Goal: Task Accomplishment & Management: Manage account settings

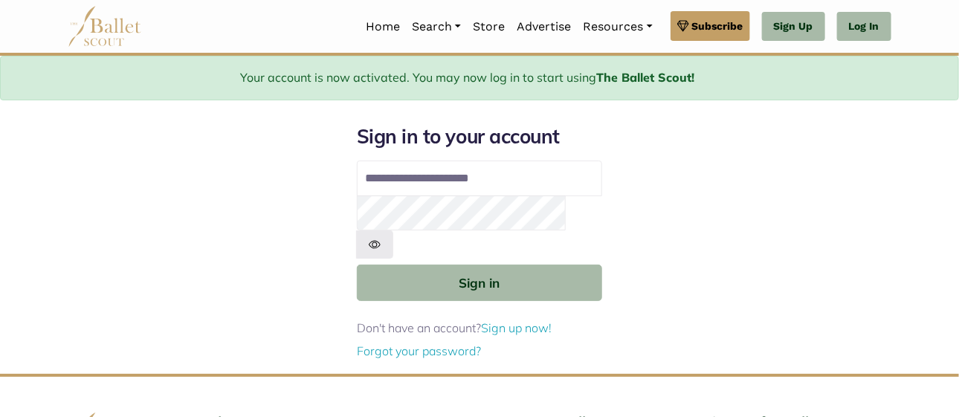
type input "**********"
click at [393, 231] on img at bounding box center [374, 245] width 37 height 28
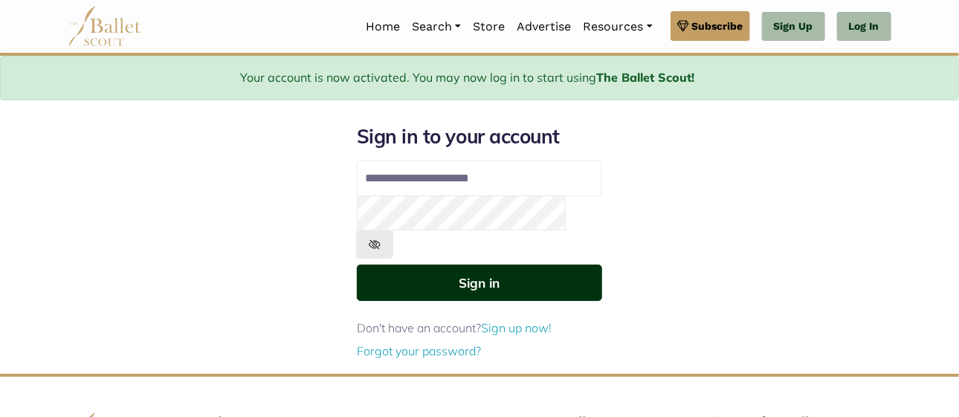
click at [460, 265] on button "Sign in" at bounding box center [479, 283] width 245 height 36
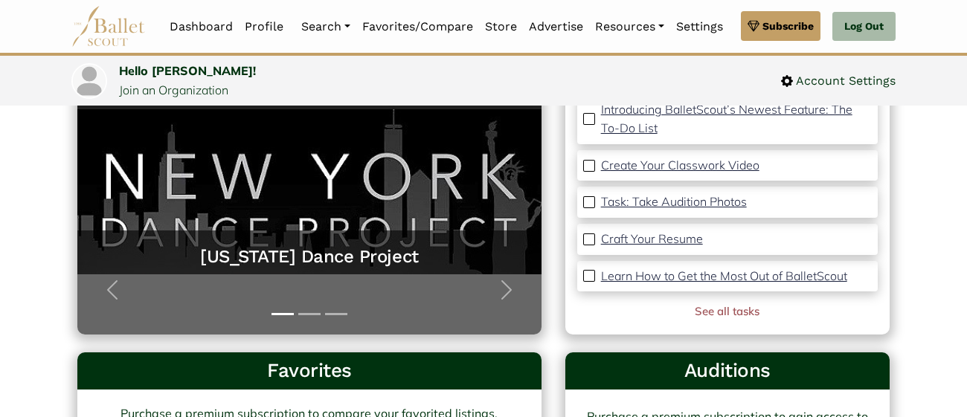
scroll to position [197, 0]
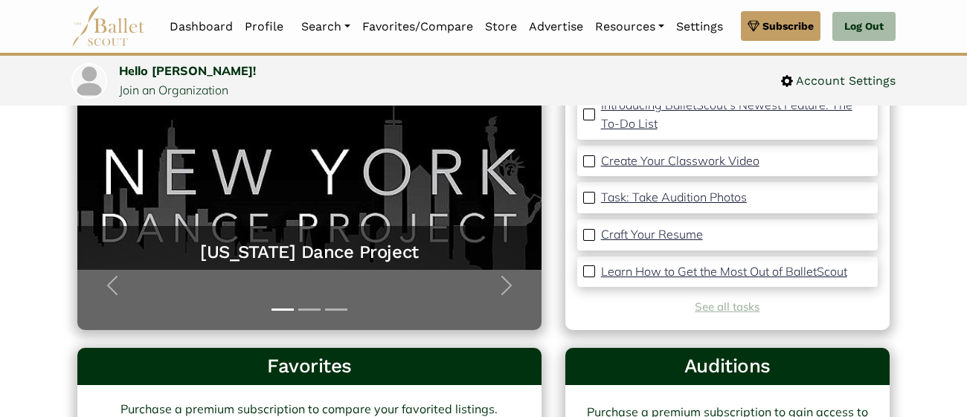
click at [716, 307] on link "See all tasks" at bounding box center [727, 307] width 65 height 14
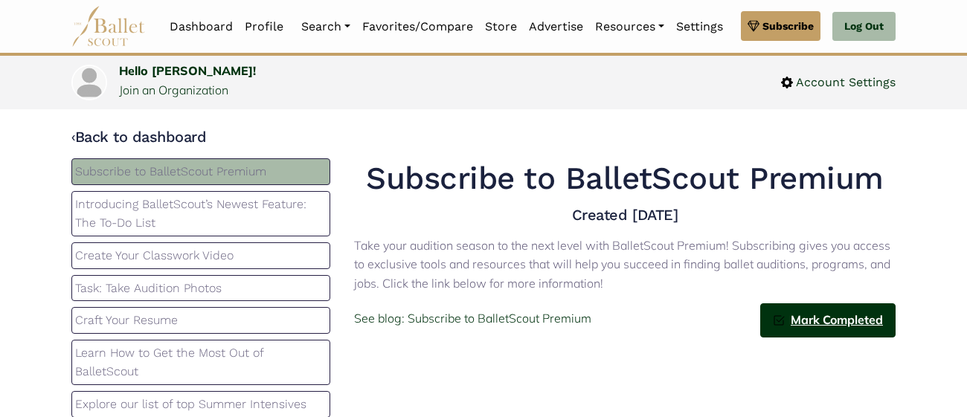
click at [782, 323] on img at bounding box center [779, 321] width 12 height 12
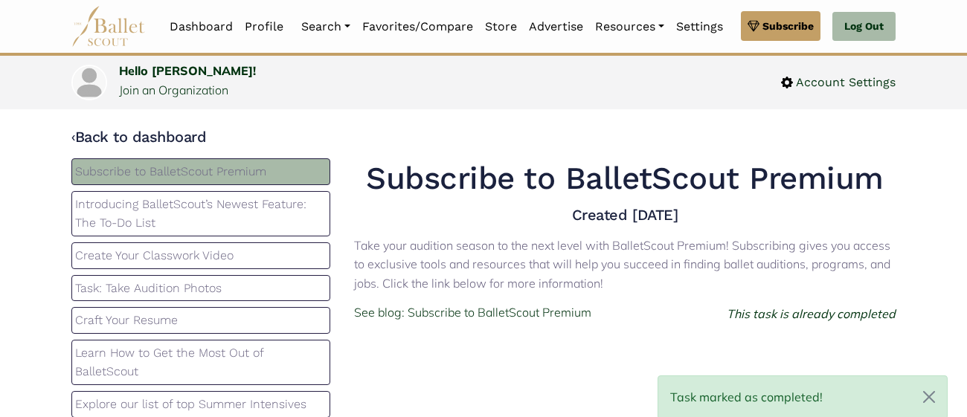
click at [187, 207] on p "Introducing BalletScout’s Newest Feature: The To-Do List" at bounding box center [200, 214] width 251 height 38
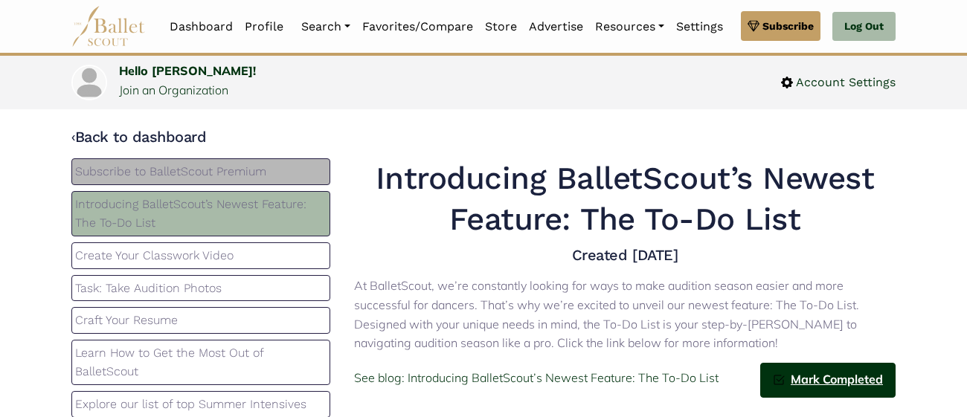
click at [794, 383] on span "Mark Completed" at bounding box center [834, 379] width 98 height 19
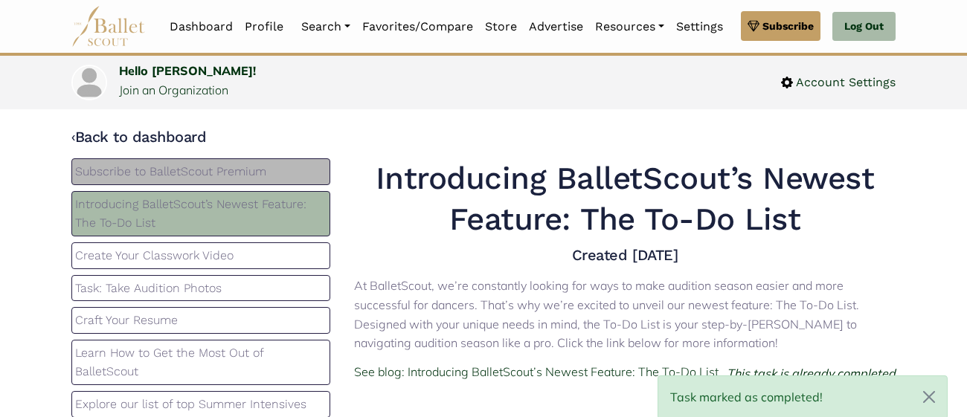
click at [308, 248] on p "Create Your Classwork Video" at bounding box center [200, 255] width 251 height 19
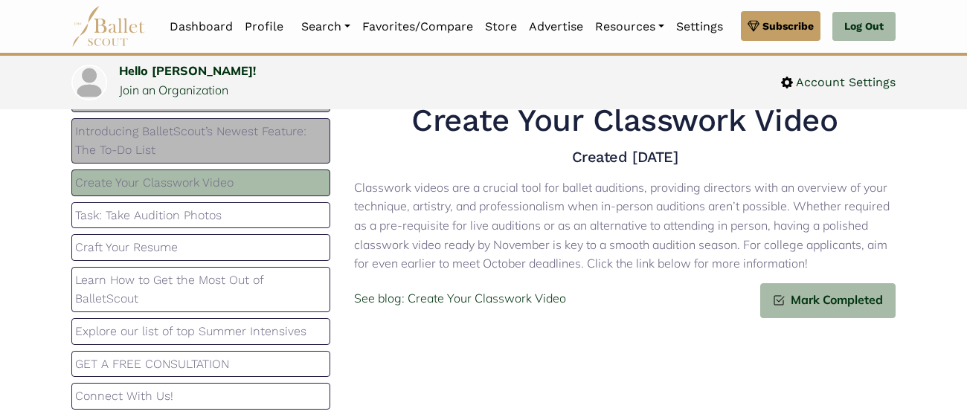
scroll to position [62, 0]
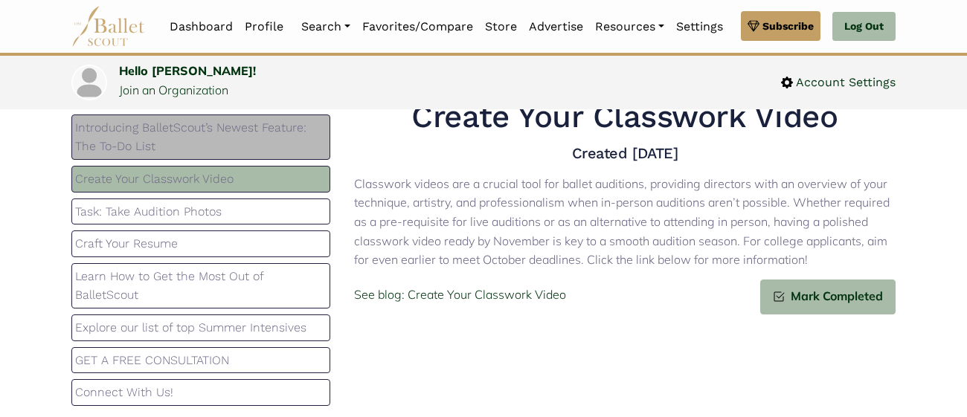
click at [261, 205] on p "Task: Take Audition Photos" at bounding box center [200, 211] width 251 height 19
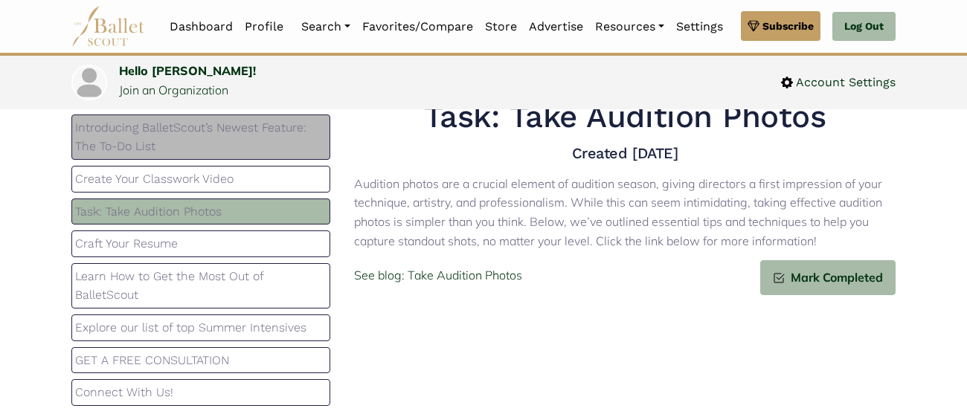
click at [228, 234] on p "Craft Your Resume" at bounding box center [200, 243] width 251 height 19
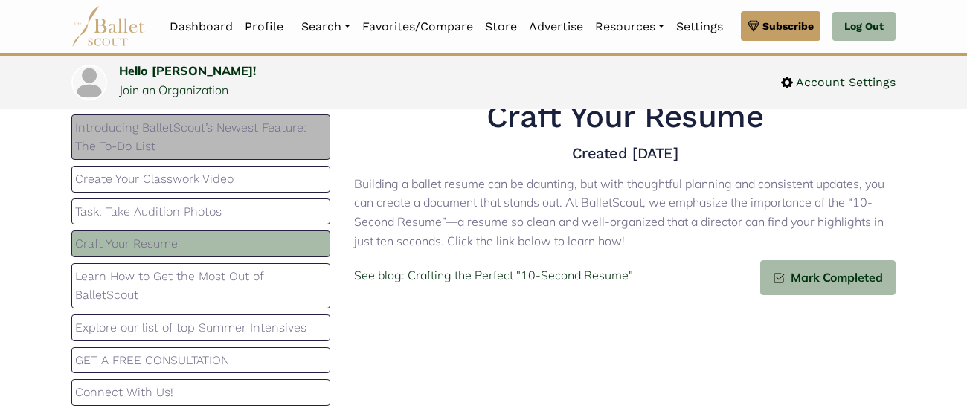
click at [238, 289] on p "Learn How to Get the Most Out of BalletScout" at bounding box center [200, 286] width 251 height 38
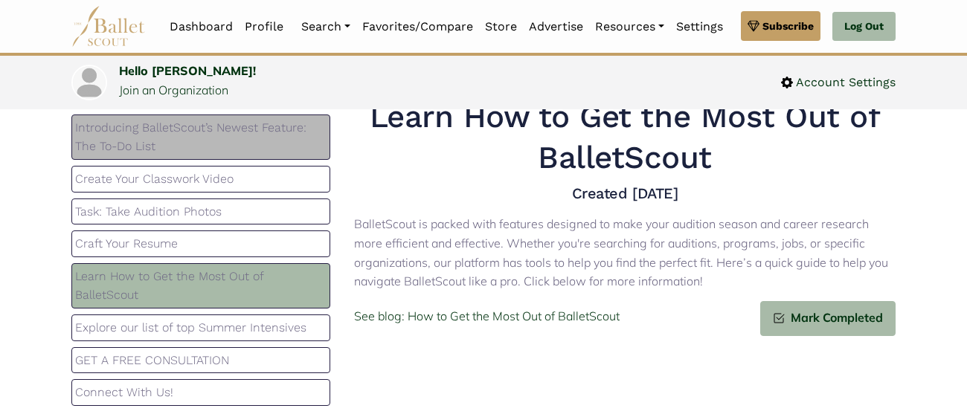
click at [211, 322] on p "Explore our list of top Summer Intensives" at bounding box center [200, 327] width 251 height 19
